Goal: Find specific page/section: Find specific page/section

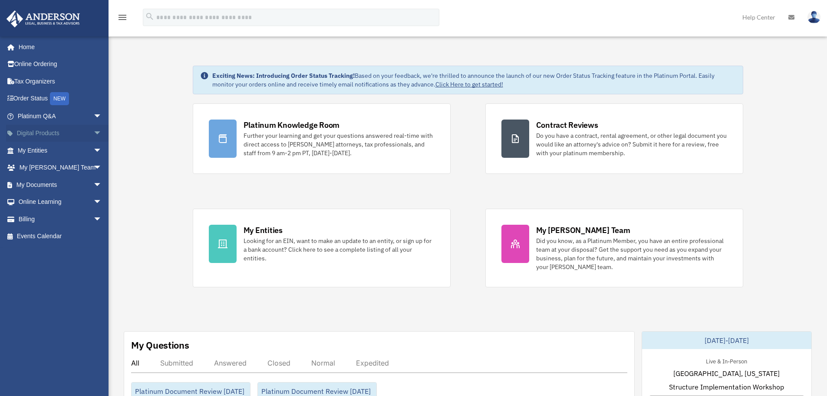
click at [93, 132] on span "arrow_drop_down" at bounding box center [101, 134] width 17 height 18
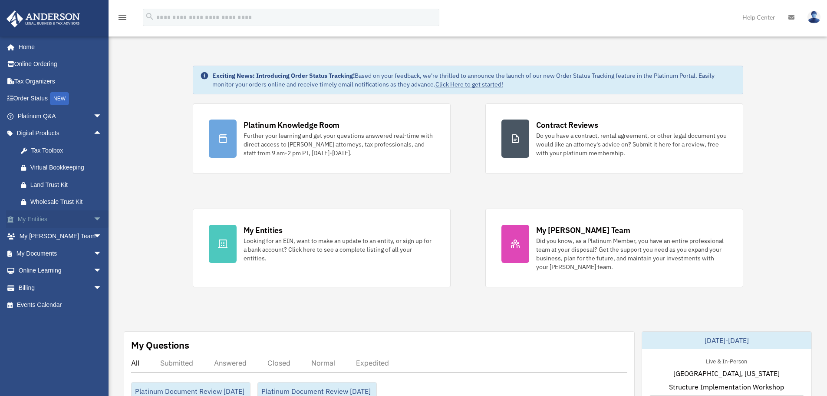
click at [93, 220] on span "arrow_drop_down" at bounding box center [101, 219] width 17 height 18
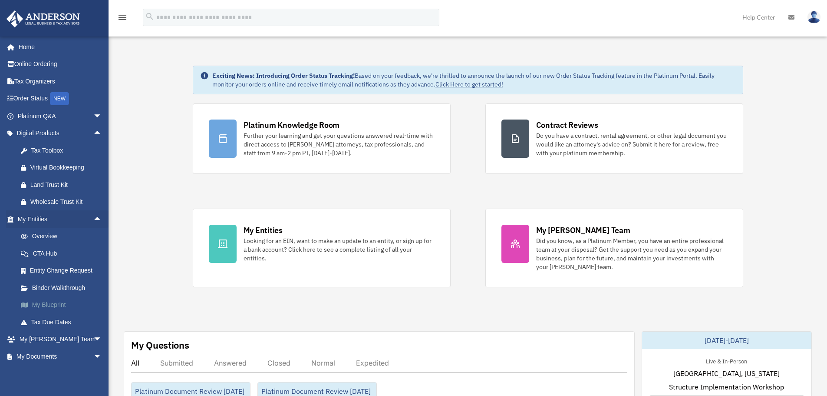
click at [67, 305] on link "My Blueprint" at bounding box center [63, 304] width 103 height 17
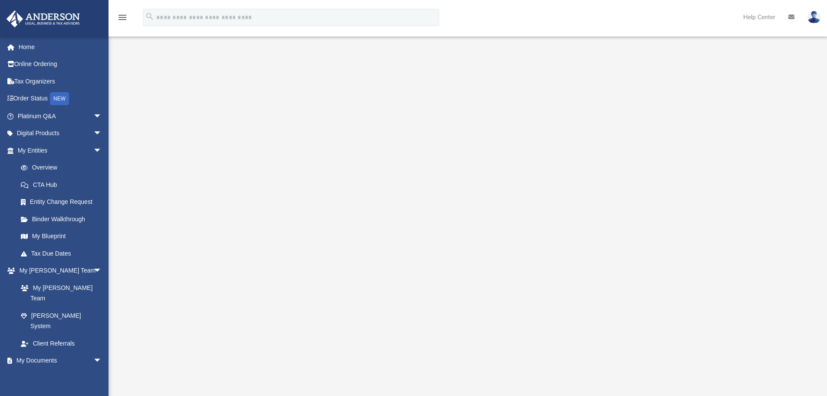
click at [119, 14] on icon "menu" at bounding box center [122, 17] width 10 height 10
